Goal: Find specific page/section: Find specific page/section

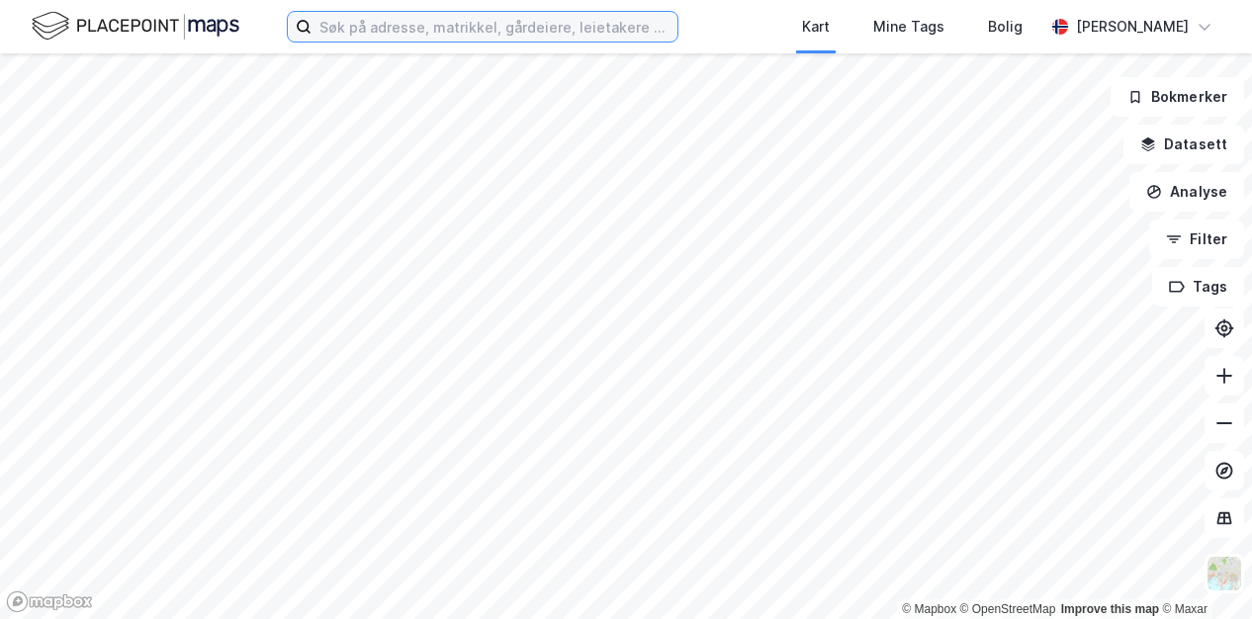
click at [395, 32] on input at bounding box center [494, 27] width 366 height 30
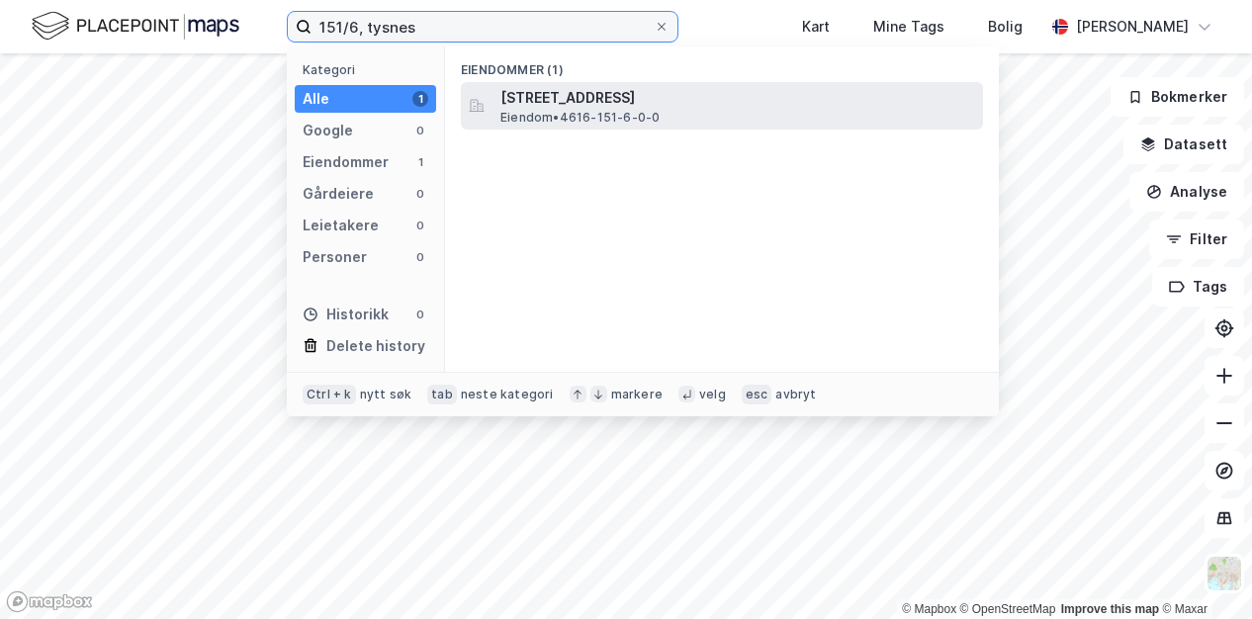
type input "151/6, tysnes"
click at [552, 102] on span "[STREET_ADDRESS]" at bounding box center [737, 98] width 475 height 24
